Goal: Information Seeking & Learning: Learn about a topic

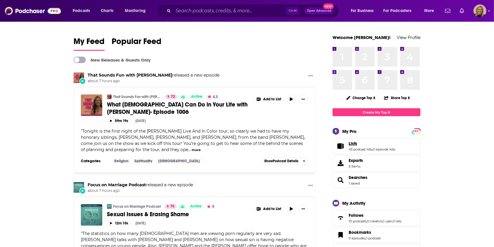
click at [349, 141] on span "Lists" at bounding box center [353, 143] width 8 height 5
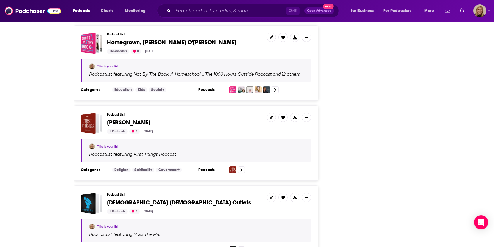
scroll to position [1891, 0]
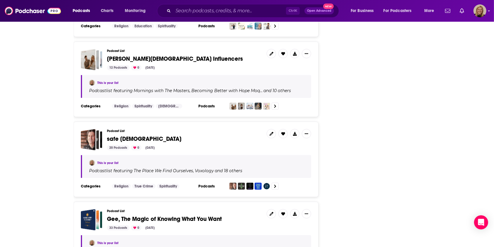
scroll to position [3024, 0]
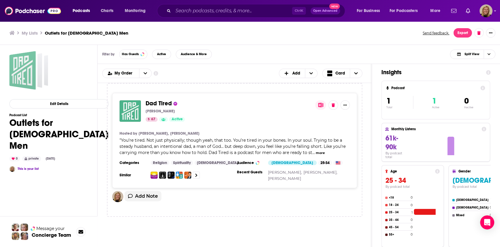
click at [26, 66] on div "Outlets for Christian Men" at bounding box center [22, 70] width 26 height 39
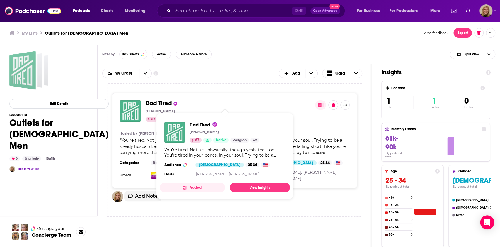
click at [156, 104] on span "Dad Tired" at bounding box center [159, 103] width 26 height 7
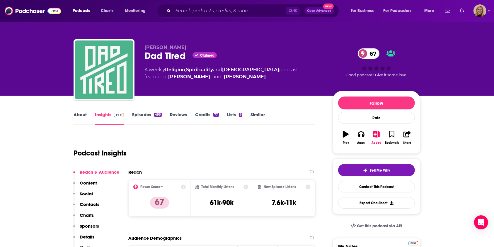
click at [79, 114] on link "About" at bounding box center [80, 118] width 13 height 13
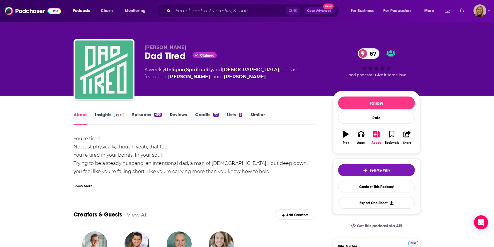
click at [78, 186] on div "Show More" at bounding box center [83, 186] width 19 height 6
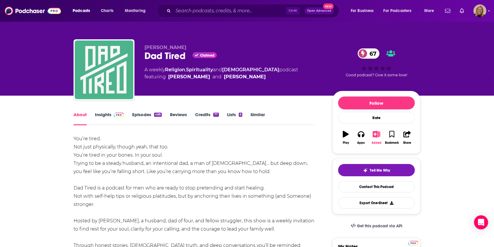
click at [380, 137] on icon "button" at bounding box center [376, 134] width 7 height 6
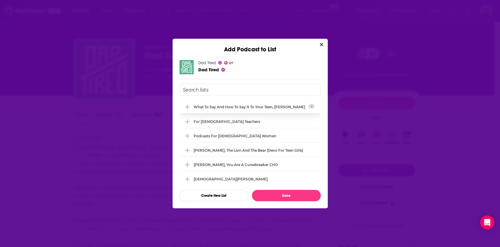
click at [246, 106] on div "What to Say and How to Say it to your Teen, [PERSON_NAME]" at bounding box center [251, 107] width 115 height 4
click at [282, 196] on button "Done" at bounding box center [286, 195] width 69 height 11
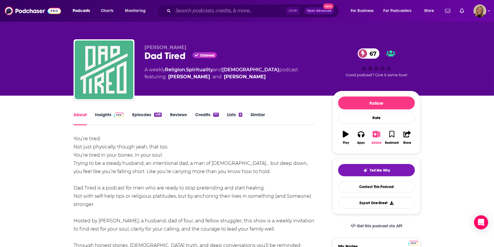
click at [373, 139] on button "Added" at bounding box center [376, 137] width 15 height 21
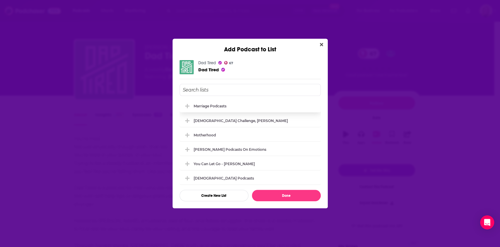
scroll to position [89, 0]
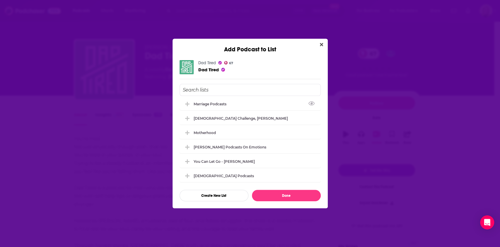
click at [246, 90] on input "Add Podcast To List" at bounding box center [250, 90] width 141 height 12
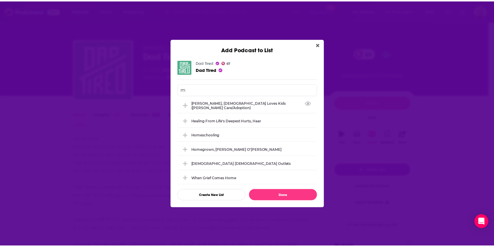
scroll to position [0, 0]
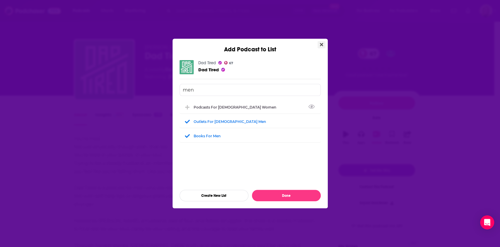
type input "men"
click at [321, 45] on icon "Close" at bounding box center [321, 44] width 3 height 3
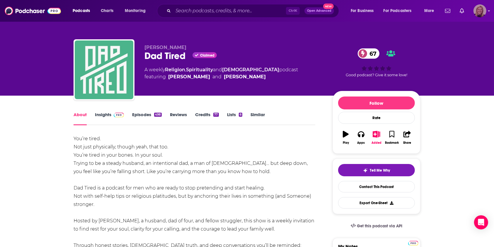
click at [478, 9] on img "Logged in as avansolkema" at bounding box center [479, 10] width 13 height 13
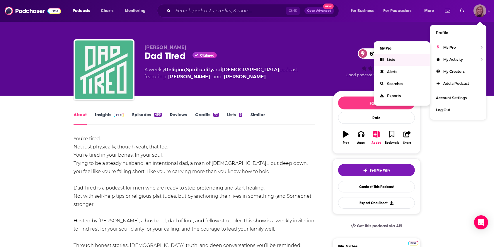
click at [386, 57] on link "Lists" at bounding box center [402, 60] width 56 height 12
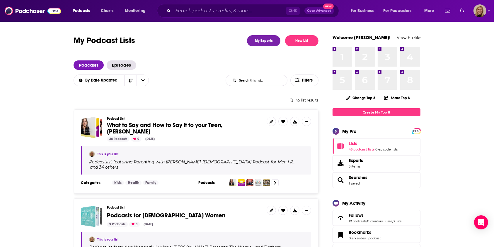
click at [265, 80] on input "List Search Input" at bounding box center [256, 80] width 61 height 11
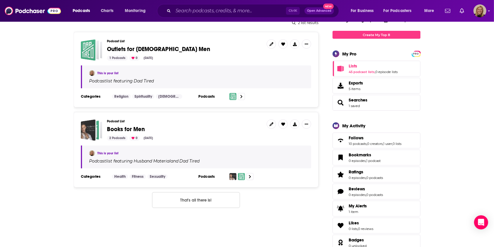
scroll to position [78, 0]
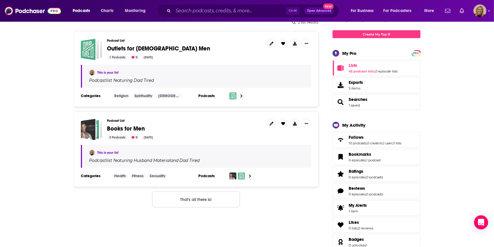
type input "men"
click at [113, 127] on span "Books for Men" at bounding box center [126, 128] width 38 height 7
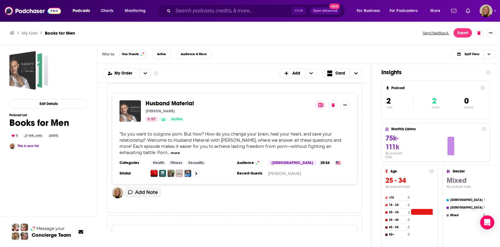
click at [171, 109] on div "[PERSON_NAME]" at bounding box center [228, 111] width 165 height 5
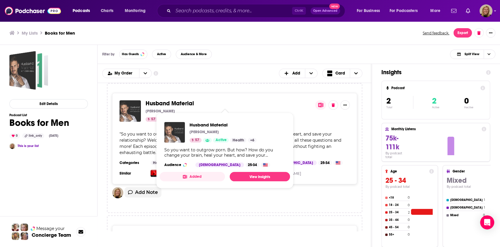
click at [173, 103] on span "Husband Material" at bounding box center [170, 103] width 48 height 7
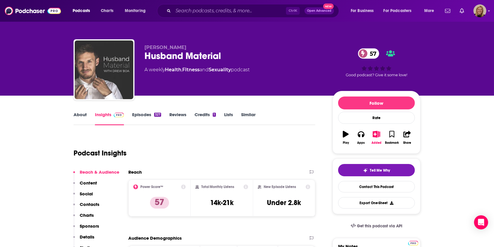
click at [138, 113] on link "Episodes 327" at bounding box center [146, 118] width 29 height 13
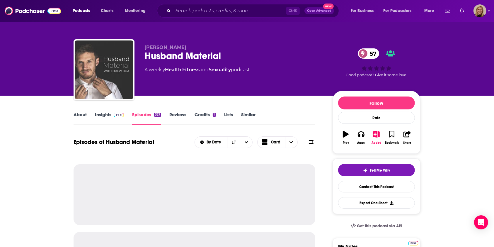
click at [310, 139] on icon at bounding box center [311, 141] width 5 height 5
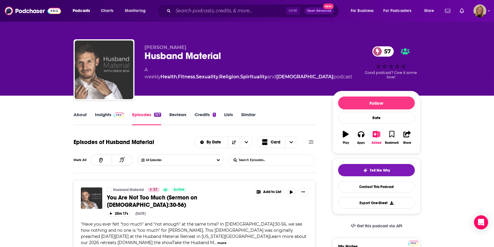
click at [272, 158] on input "List Search Input" at bounding box center [259, 160] width 61 height 11
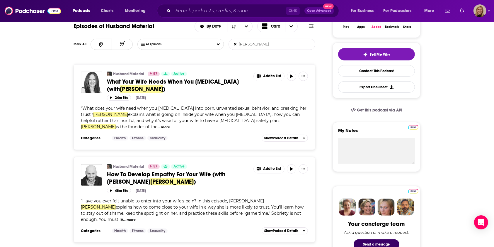
scroll to position [156, 0]
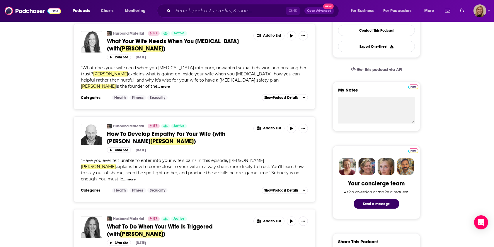
type input "[PERSON_NAME]"
click at [161, 87] on button "more" at bounding box center [165, 86] width 9 height 5
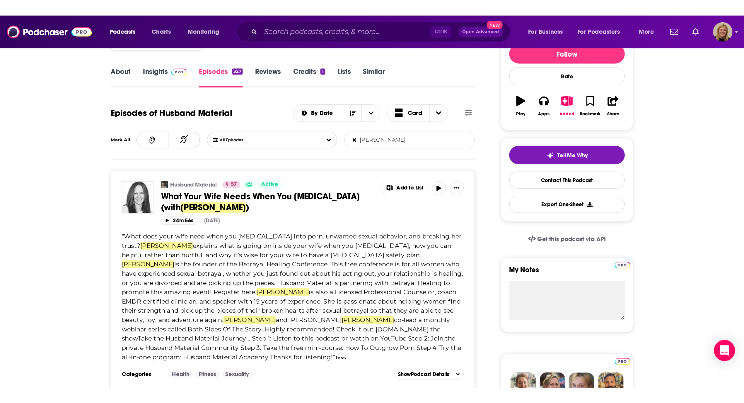
scroll to position [0, 0]
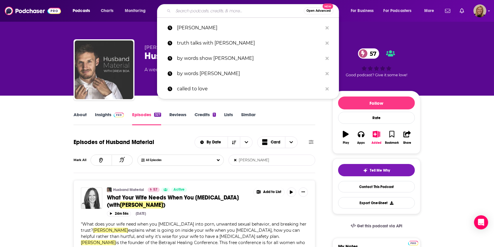
click at [206, 11] on input "Search podcasts, credits, & more..." at bounding box center [238, 10] width 131 height 9
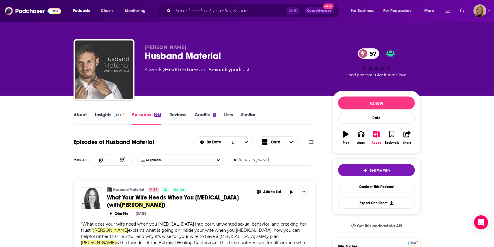
click at [206, 12] on input "Search podcasts, credits, & more..." at bounding box center [229, 10] width 113 height 9
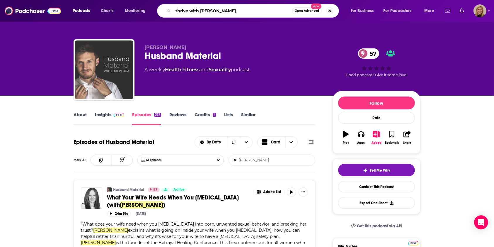
type input "thrive with [PERSON_NAME]"
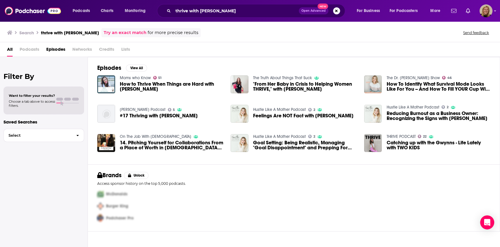
click at [390, 136] on link "THRIVE PODCAST" at bounding box center [400, 136] width 29 height 5
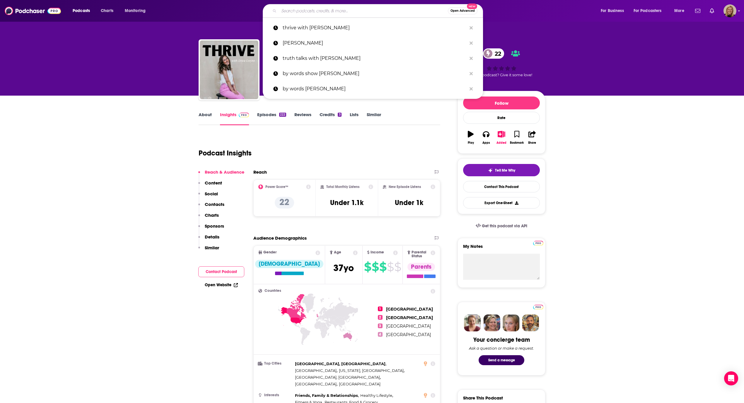
click at [344, 14] on input "Search podcasts, credits, & more..." at bounding box center [363, 10] width 169 height 9
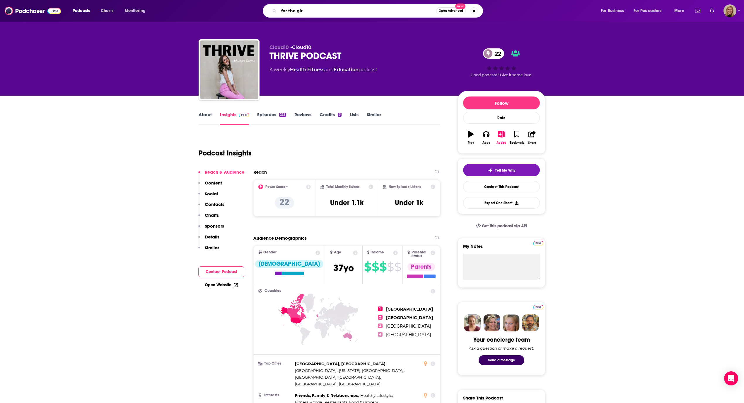
type input "for the girl"
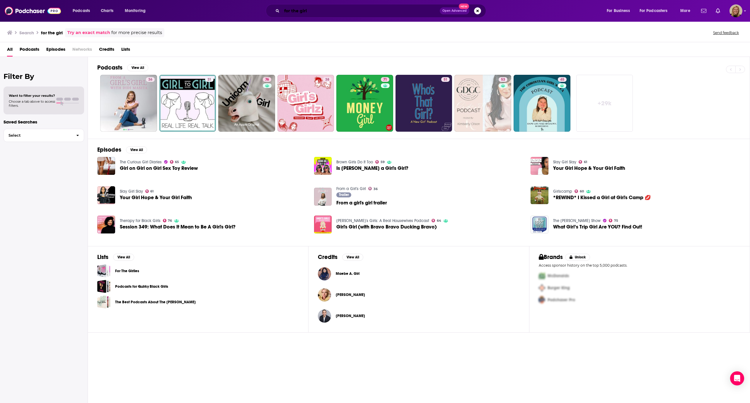
click at [319, 11] on input "for the girl" at bounding box center [361, 10] width 158 height 9
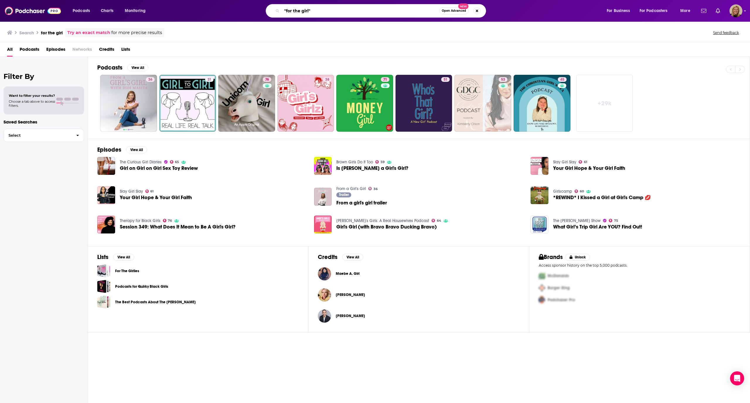
type input ""for the girl""
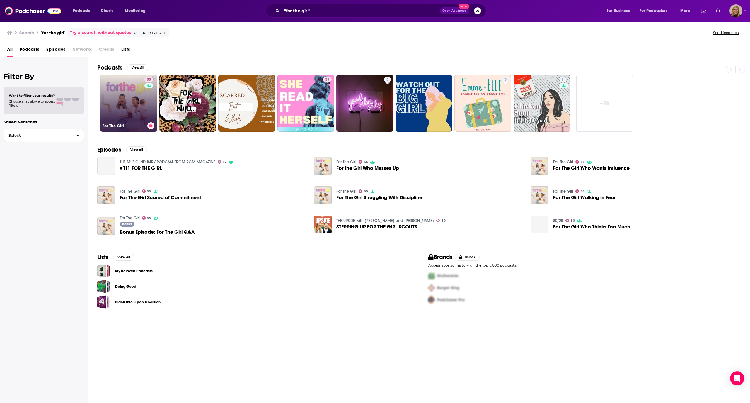
click at [127, 100] on link "55 For The Girl" at bounding box center [128, 103] width 57 height 57
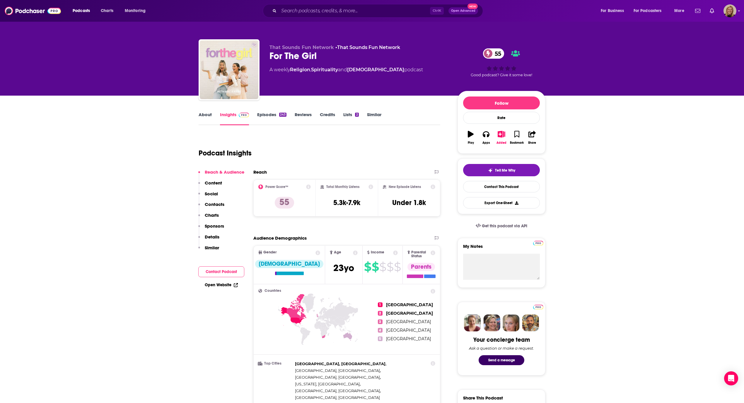
click at [208, 114] on link "About" at bounding box center [205, 118] width 13 height 13
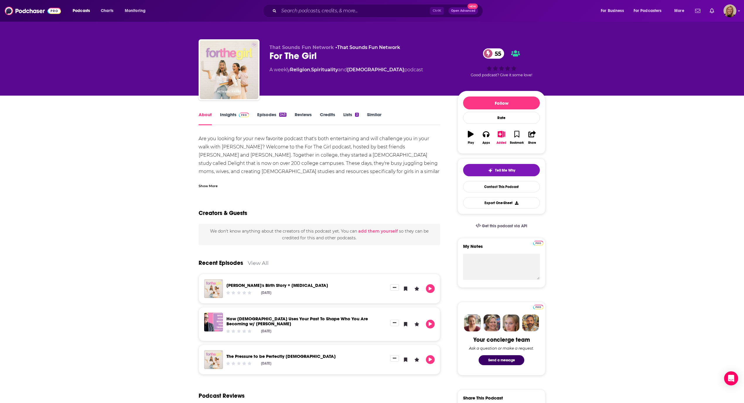
click at [209, 187] on div "Show More" at bounding box center [208, 186] width 19 height 6
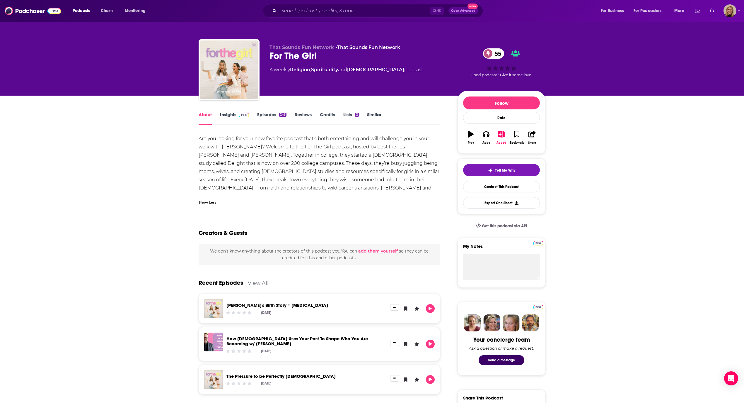
click at [224, 113] on link "Insights" at bounding box center [234, 118] width 29 height 13
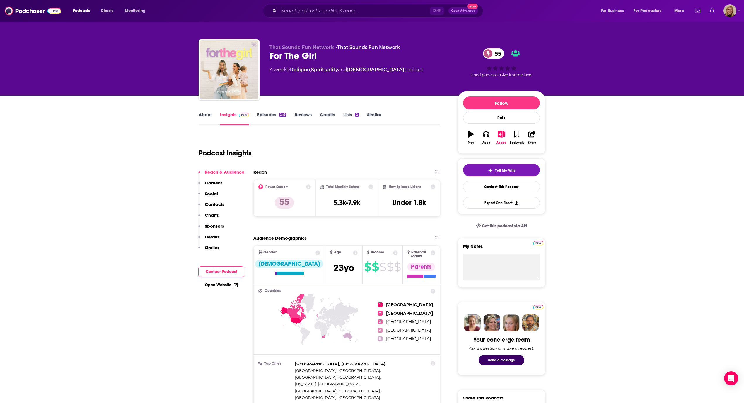
click at [223, 246] on button "Contact Podcast" at bounding box center [221, 271] width 46 height 11
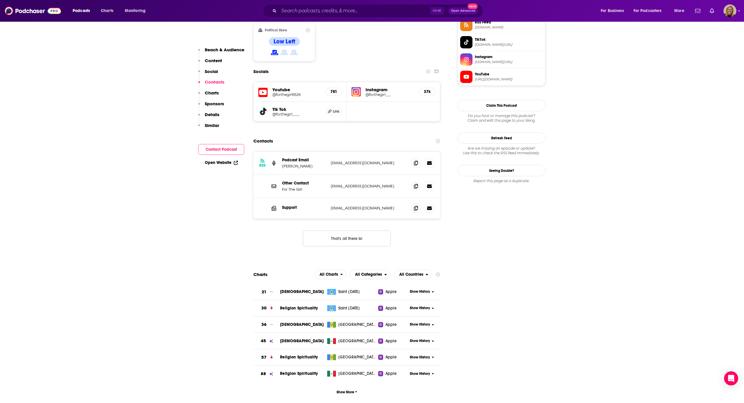
scroll to position [509, 0]
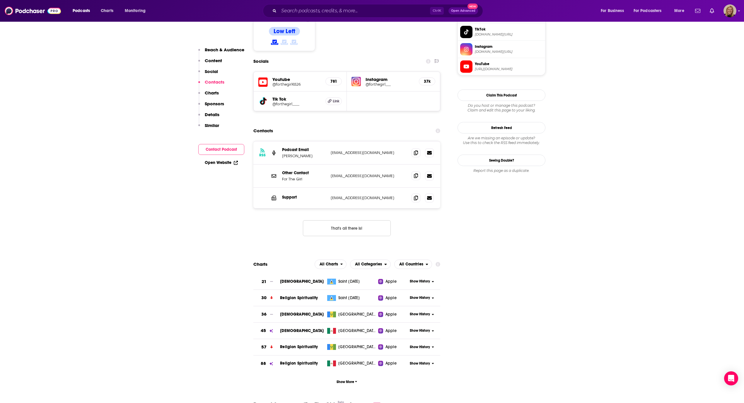
click at [415, 173] on icon at bounding box center [416, 175] width 4 height 5
